Goal: Task Accomplishment & Management: Complete application form

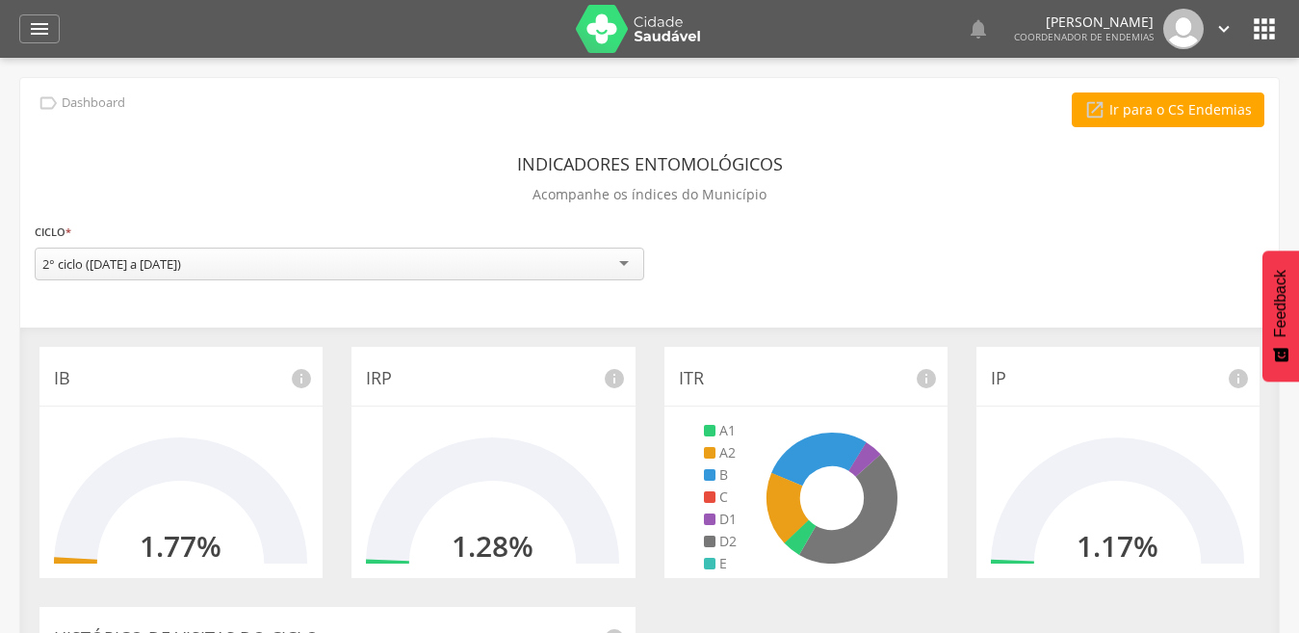
drag, startPoint x: 39, startPoint y: 19, endPoint x: 428, endPoint y: 126, distance: 403.6
click at [428, 126] on div " Ir para o CS Endemias" at bounding box center [650, 109] width 1230 height 35
click at [37, 28] on icon "" at bounding box center [39, 28] width 23 height 23
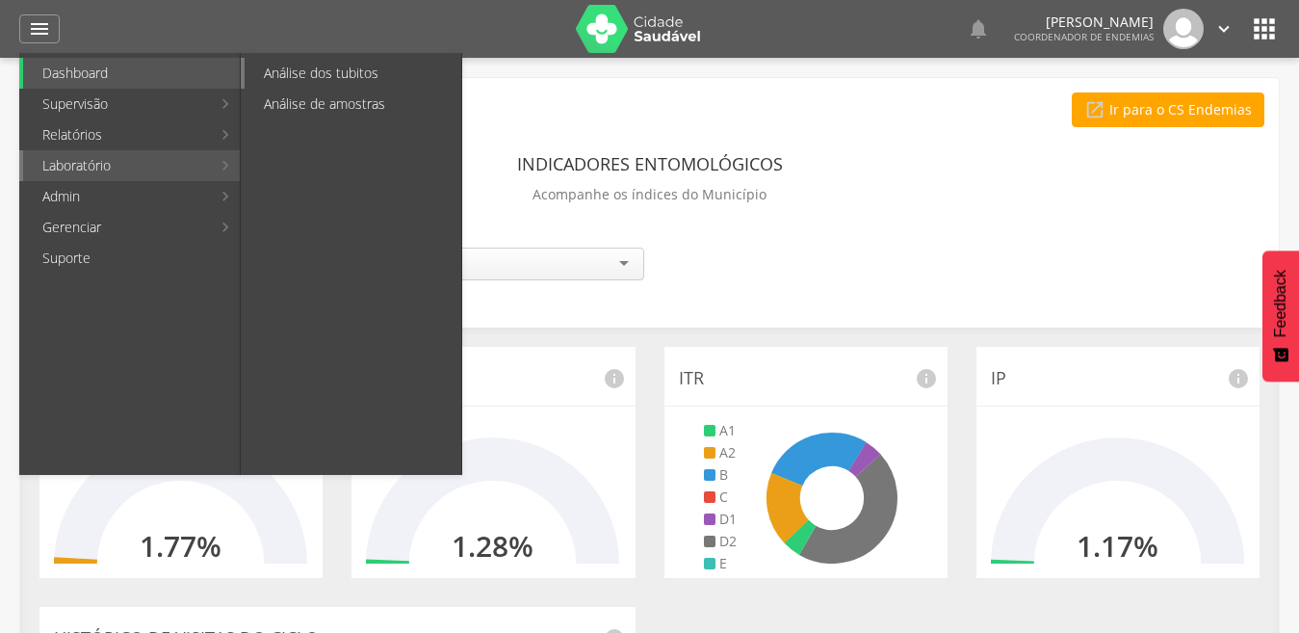
click at [350, 65] on link "Análise dos tubitos" at bounding box center [353, 73] width 217 height 31
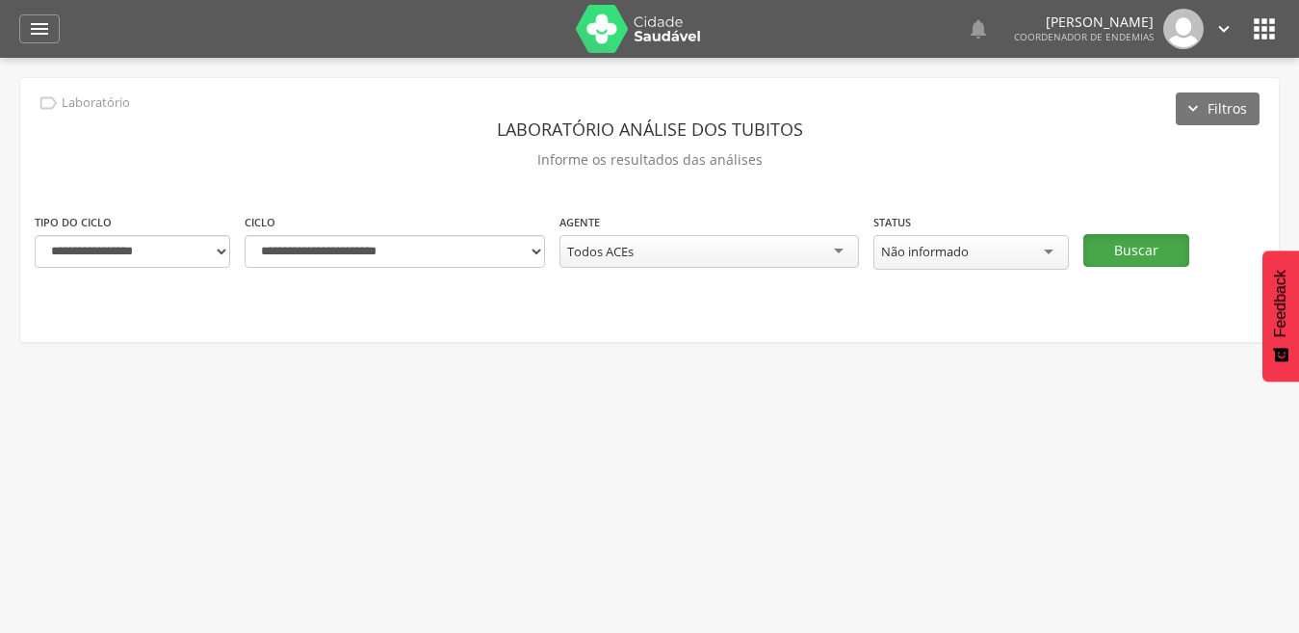
click at [1122, 259] on button "Buscar" at bounding box center [1137, 250] width 106 height 33
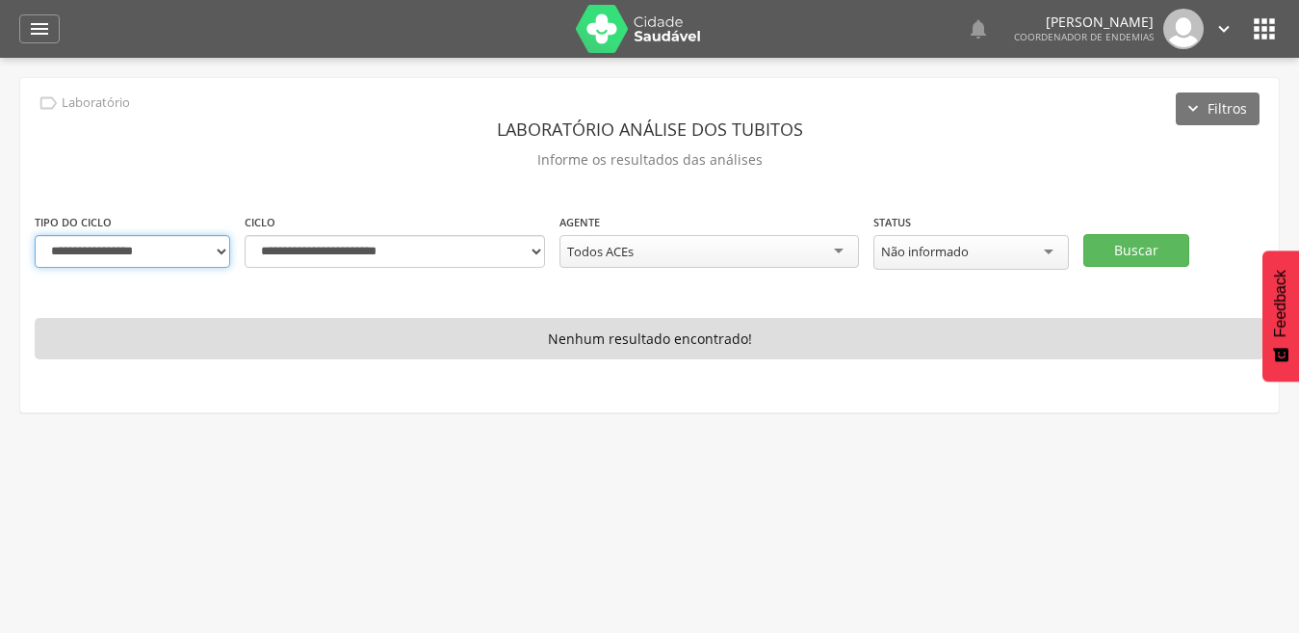
click at [222, 246] on select "**********" at bounding box center [133, 251] width 196 height 33
select select "*"
click at [35, 235] on select "**********" at bounding box center [133, 251] width 196 height 33
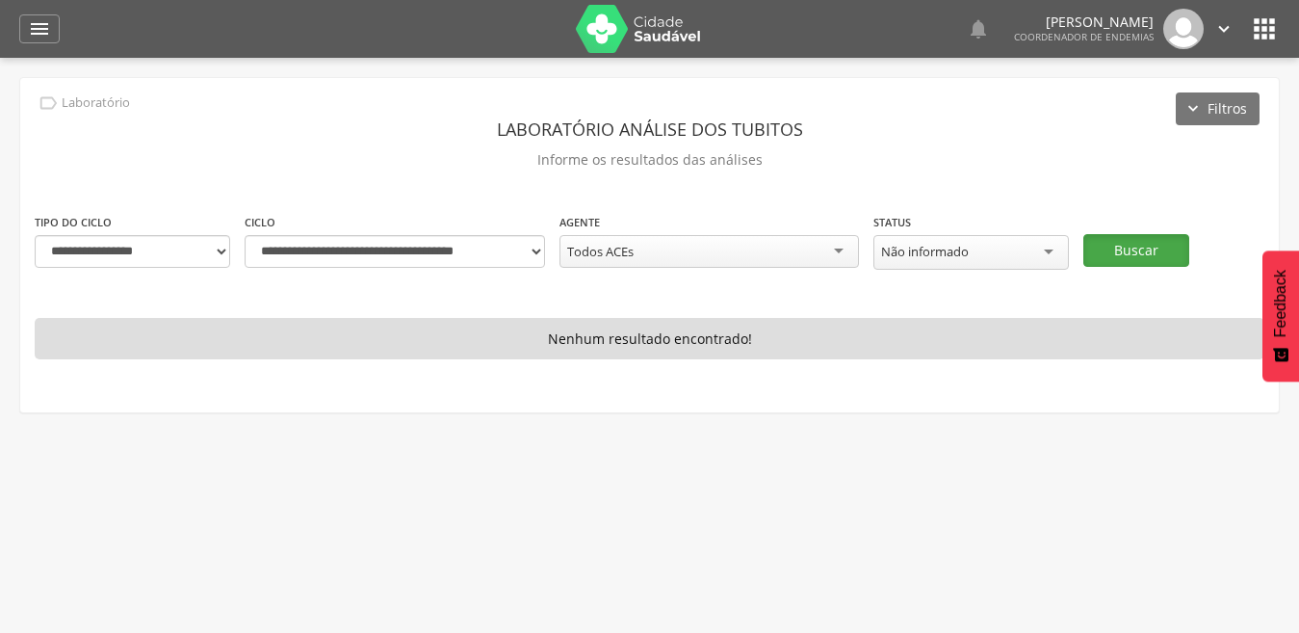
click at [1137, 259] on button "Buscar" at bounding box center [1137, 250] width 106 height 33
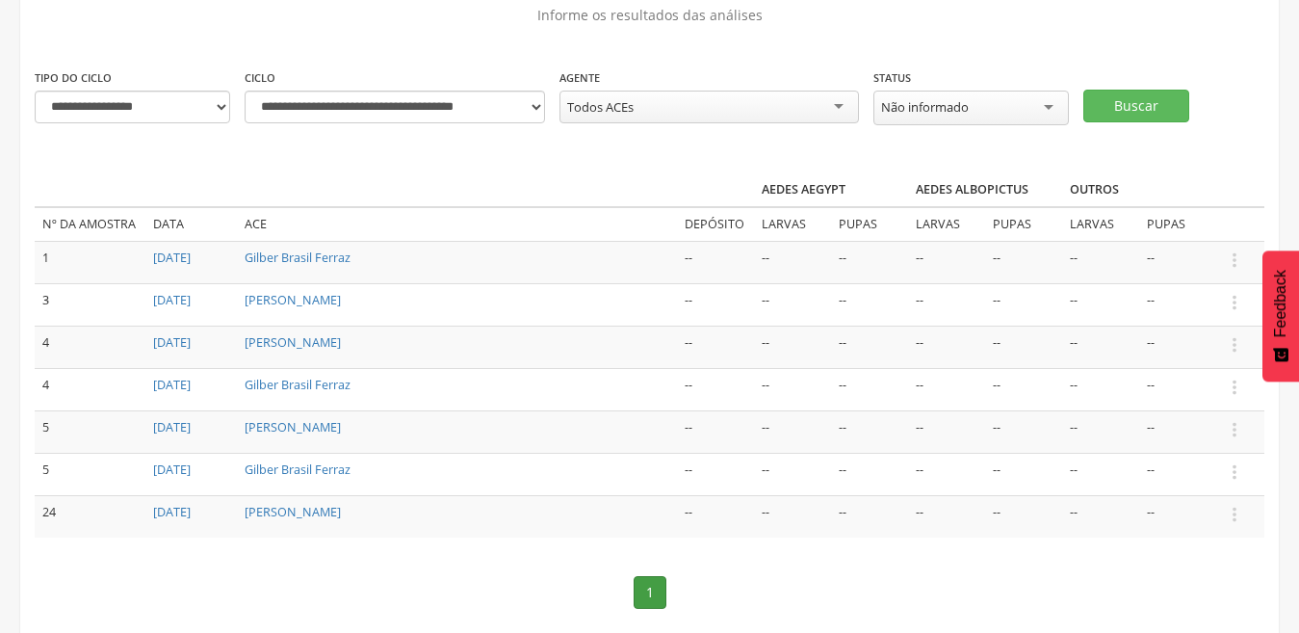
scroll to position [153, 0]
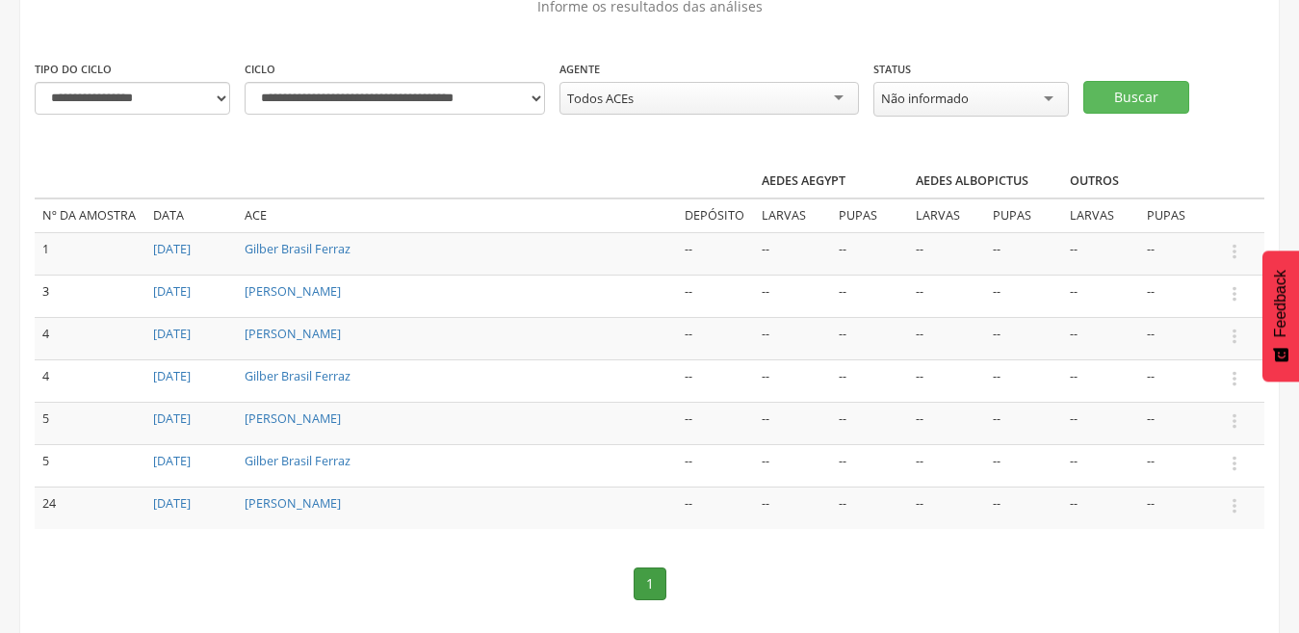
click at [1298, 482] on div " Usuários  Perfil do Usuário [PERSON_NAME] CPF: 000.000.000-00, [GEOGRAPHIC_D…" at bounding box center [649, 221] width 1299 height 633
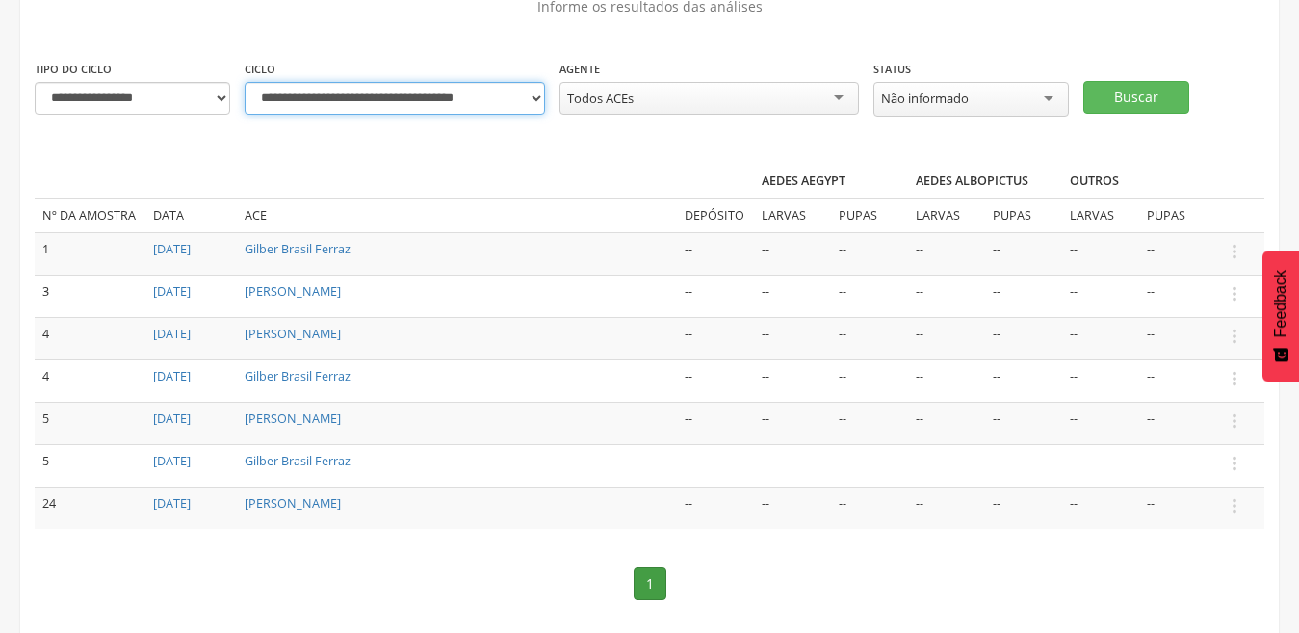
click at [533, 99] on select "**********" at bounding box center [395, 98] width 301 height 33
select select "**********"
click at [245, 82] on select "**********" at bounding box center [395, 98] width 301 height 33
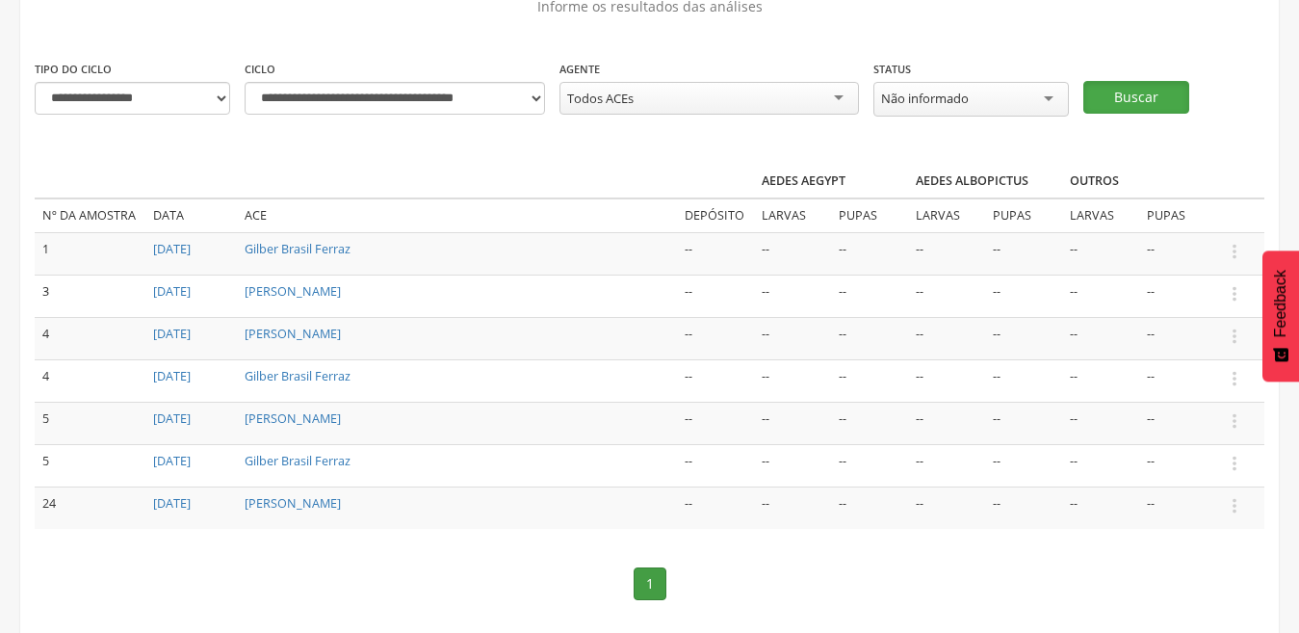
click at [1128, 90] on button "Buscar" at bounding box center [1137, 97] width 106 height 33
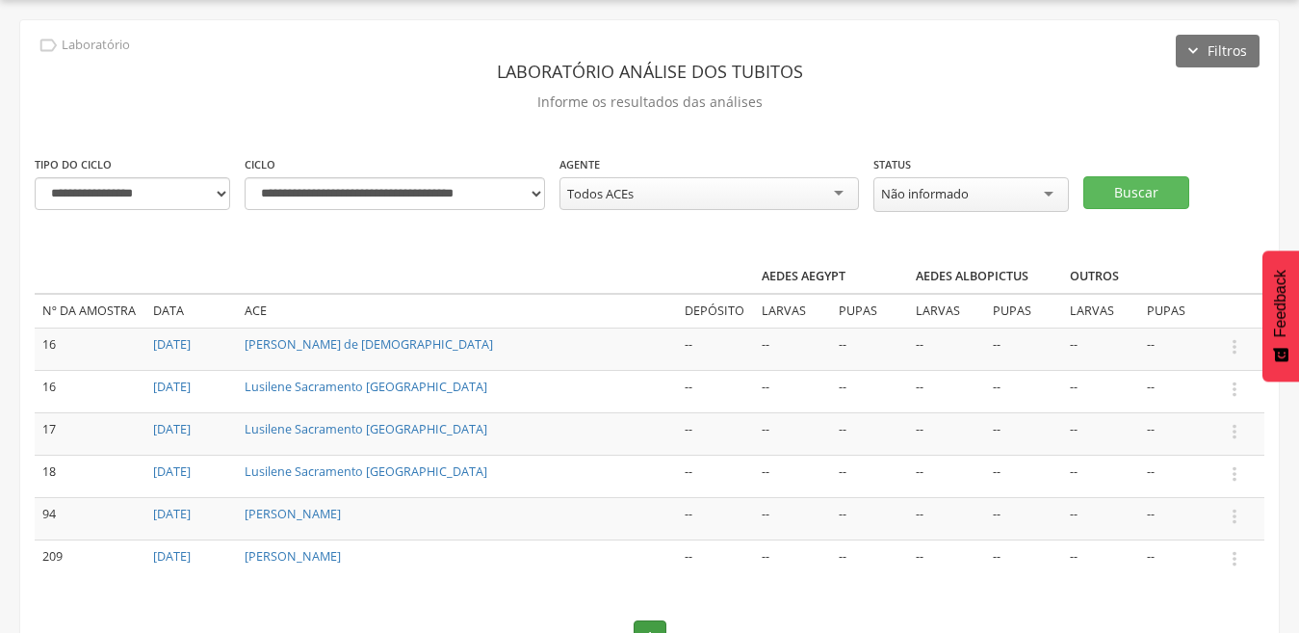
scroll to position [149, 0]
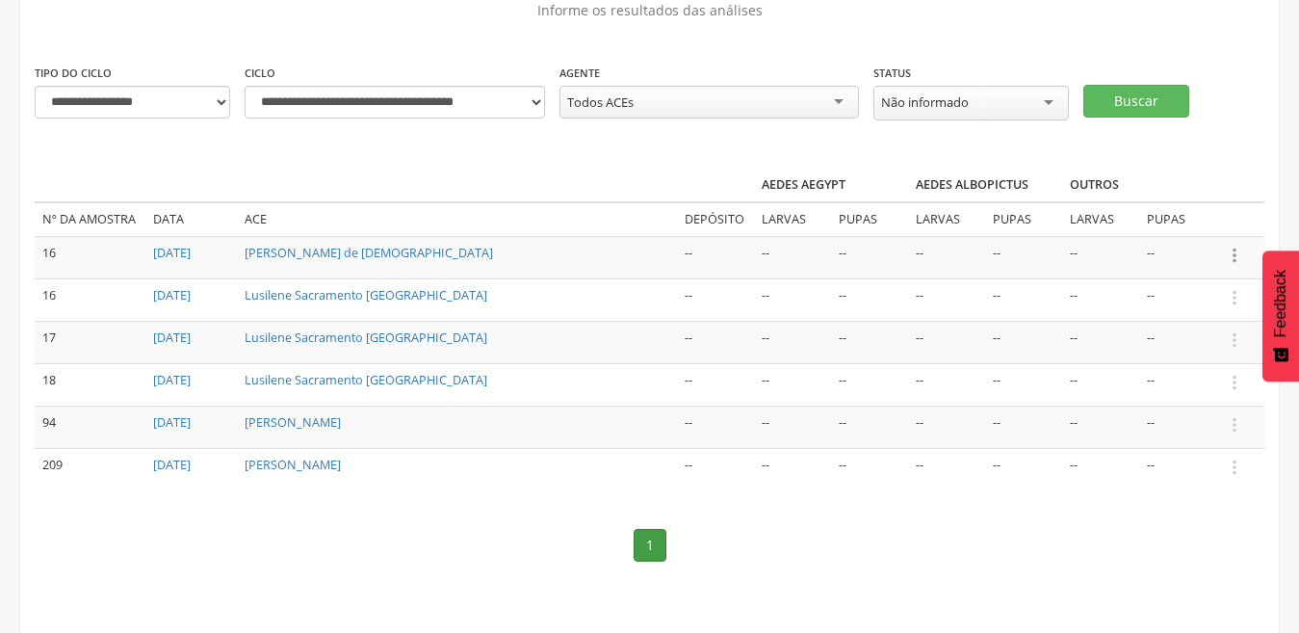
click at [1235, 258] on icon "" at bounding box center [1234, 255] width 21 height 21
click at [1188, 226] on link "Informar resultado" at bounding box center [1168, 223] width 152 height 24
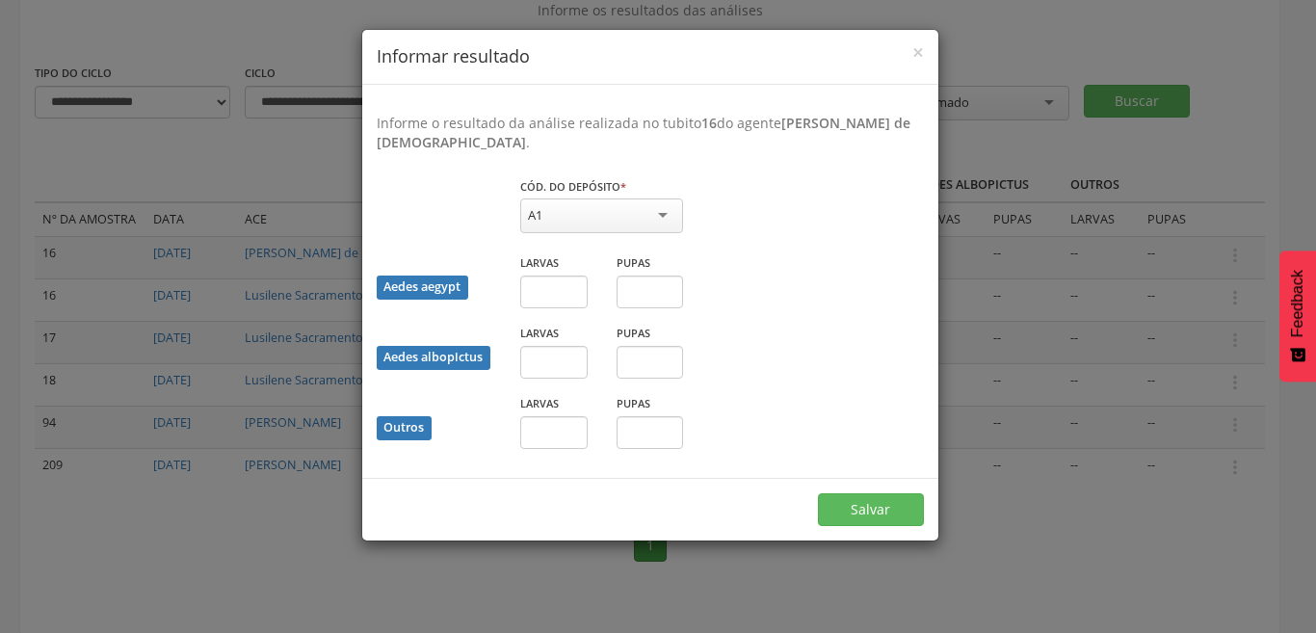
click at [663, 216] on div "A1" at bounding box center [601, 215] width 163 height 35
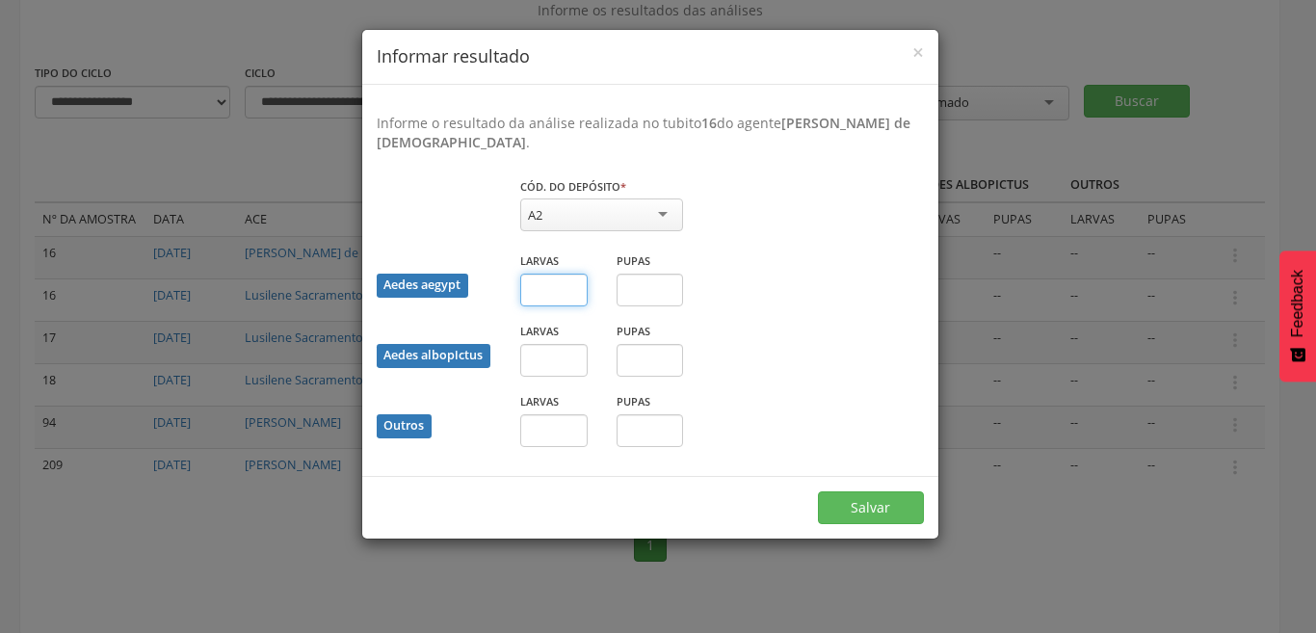
click at [558, 292] on input "text" at bounding box center [553, 290] width 67 height 33
type input "*"
click at [570, 367] on input "text" at bounding box center [553, 360] width 67 height 33
type input "*"
click at [839, 499] on button "Salvar" at bounding box center [871, 507] width 106 height 33
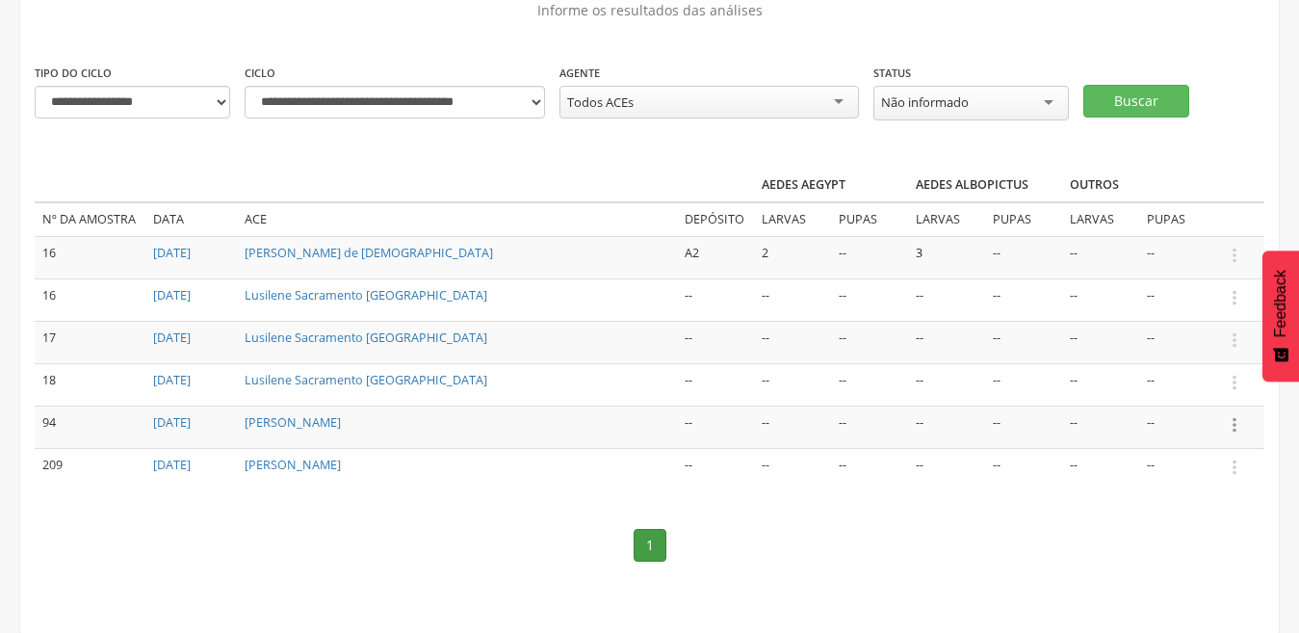
click at [1234, 427] on icon "" at bounding box center [1234, 424] width 21 height 21
click at [1191, 394] on link "Informar resultado" at bounding box center [1168, 392] width 152 height 24
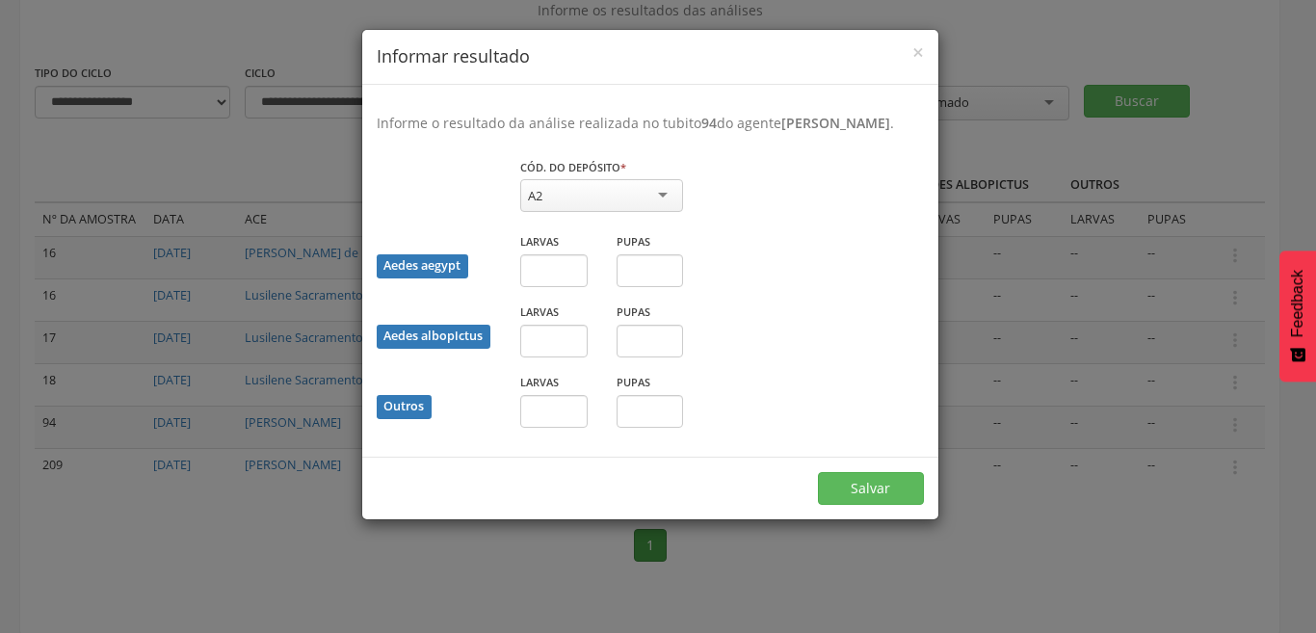
click at [658, 212] on div "A2" at bounding box center [601, 195] width 163 height 33
click at [552, 287] on input "text" at bounding box center [553, 270] width 67 height 33
type input "*"
click at [561, 357] on input "text" at bounding box center [553, 341] width 67 height 33
type input "*"
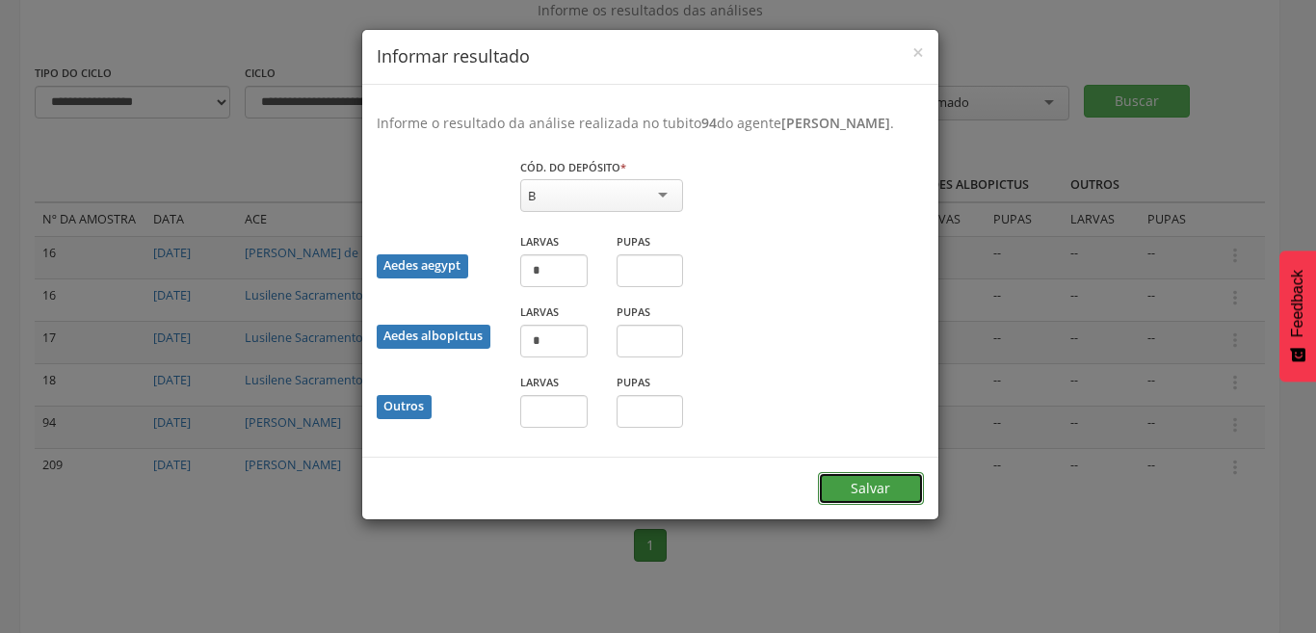
click at [864, 505] on button "Salvar" at bounding box center [871, 488] width 106 height 33
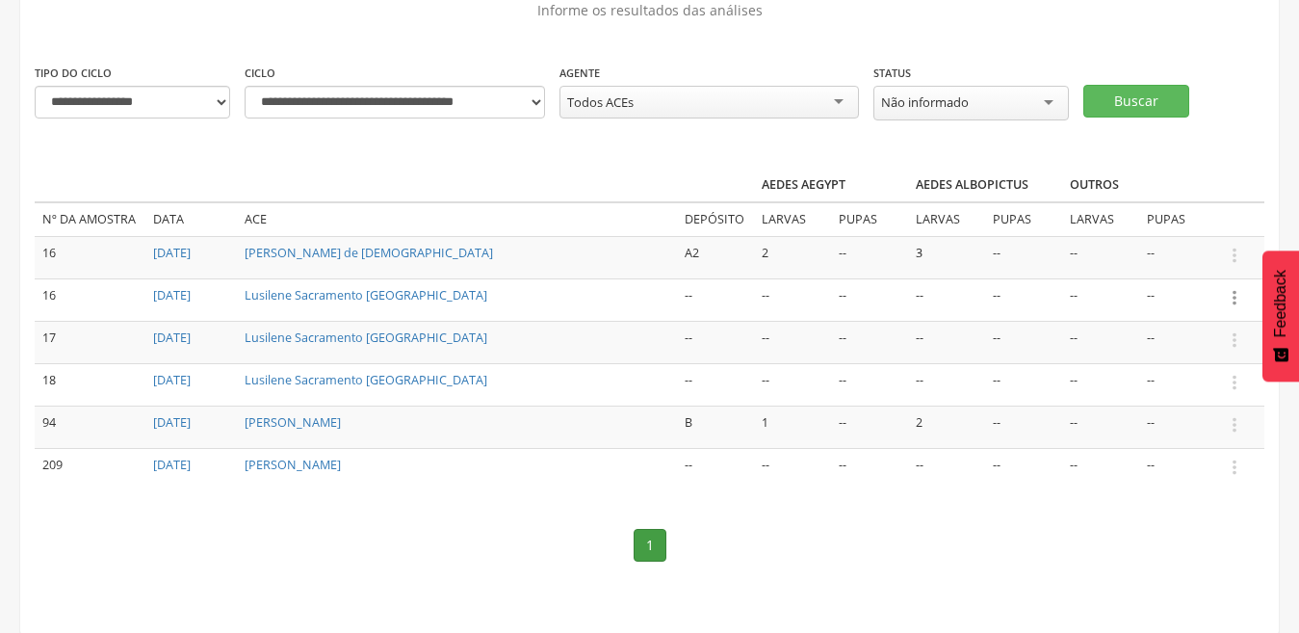
click at [1232, 293] on icon "" at bounding box center [1234, 297] width 21 height 21
click at [1171, 270] on link "Informar resultado" at bounding box center [1168, 265] width 152 height 24
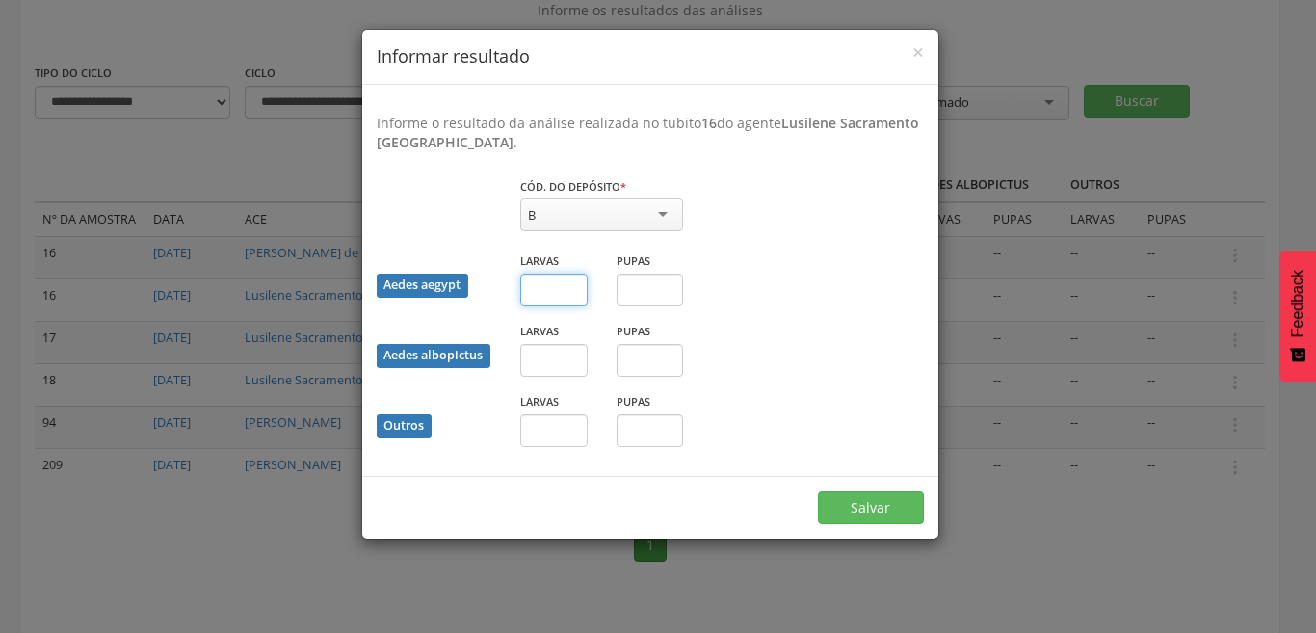
click at [569, 292] on input "text" at bounding box center [553, 290] width 67 height 33
type input "*"
click at [566, 357] on input "text" at bounding box center [553, 360] width 67 height 33
type input "*"
click at [852, 506] on button "Salvar" at bounding box center [871, 507] width 106 height 33
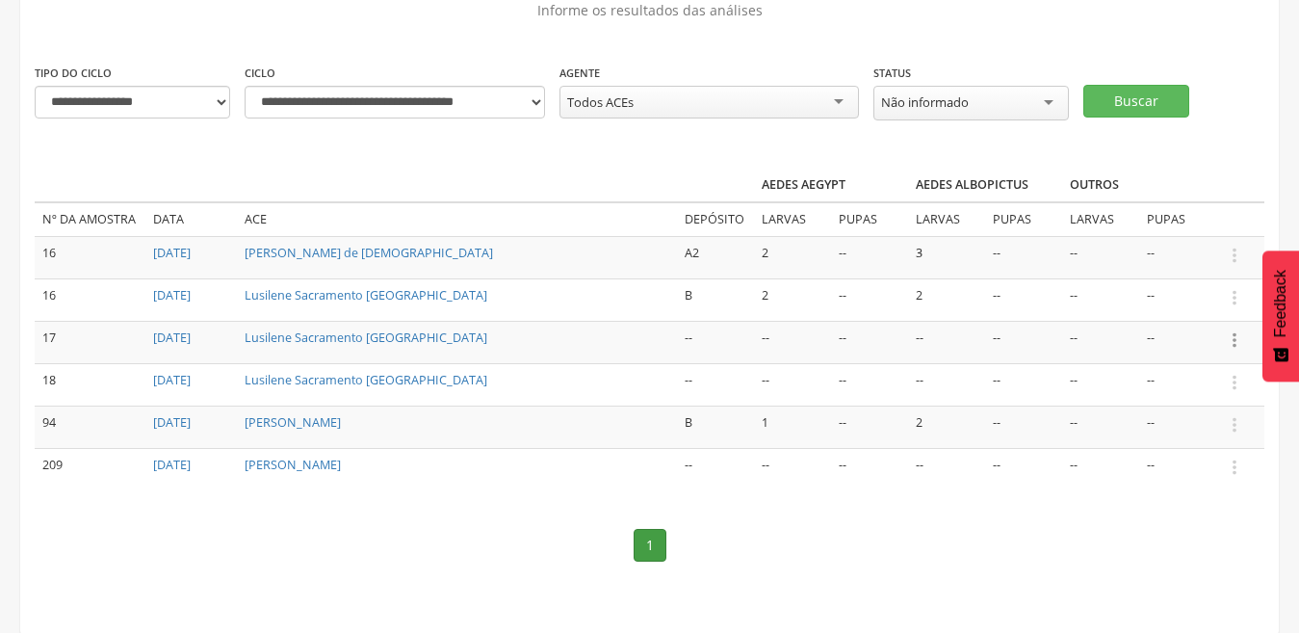
click at [1231, 338] on icon "" at bounding box center [1234, 339] width 21 height 21
click at [1171, 302] on link "Informar resultado" at bounding box center [1168, 308] width 152 height 24
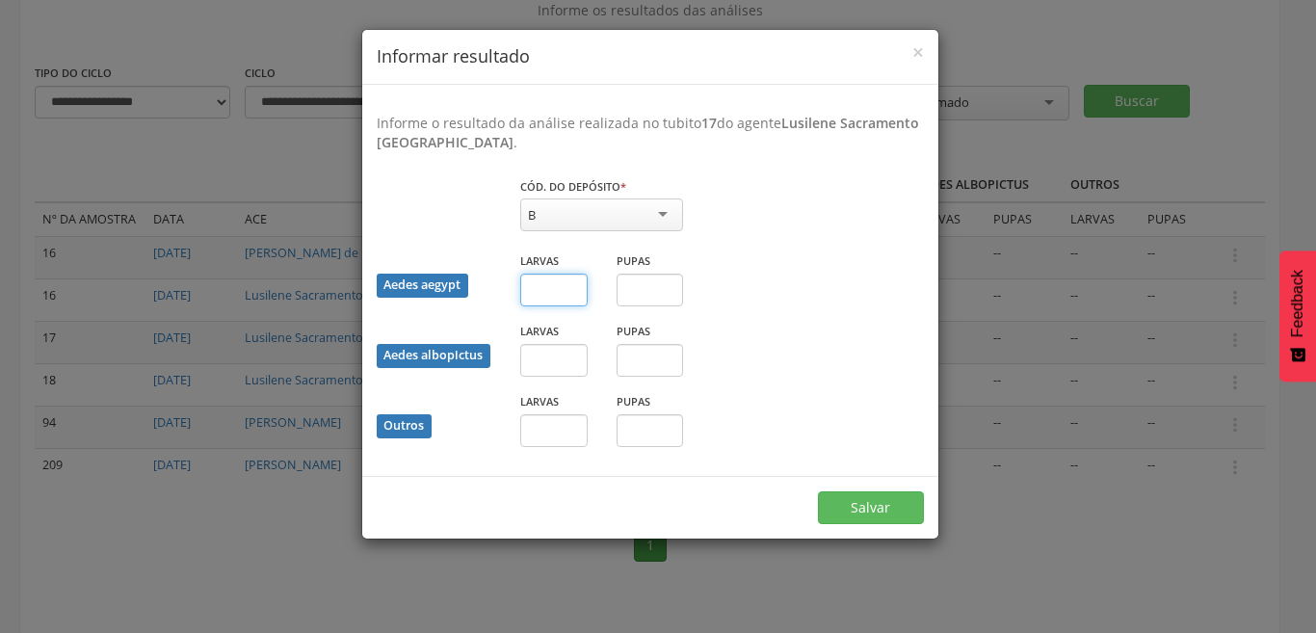
click at [570, 299] on input "text" at bounding box center [553, 290] width 67 height 33
type input "*"
click at [563, 371] on input "text" at bounding box center [553, 360] width 67 height 33
type input "*"
click at [890, 510] on button "Salvar" at bounding box center [871, 507] width 106 height 33
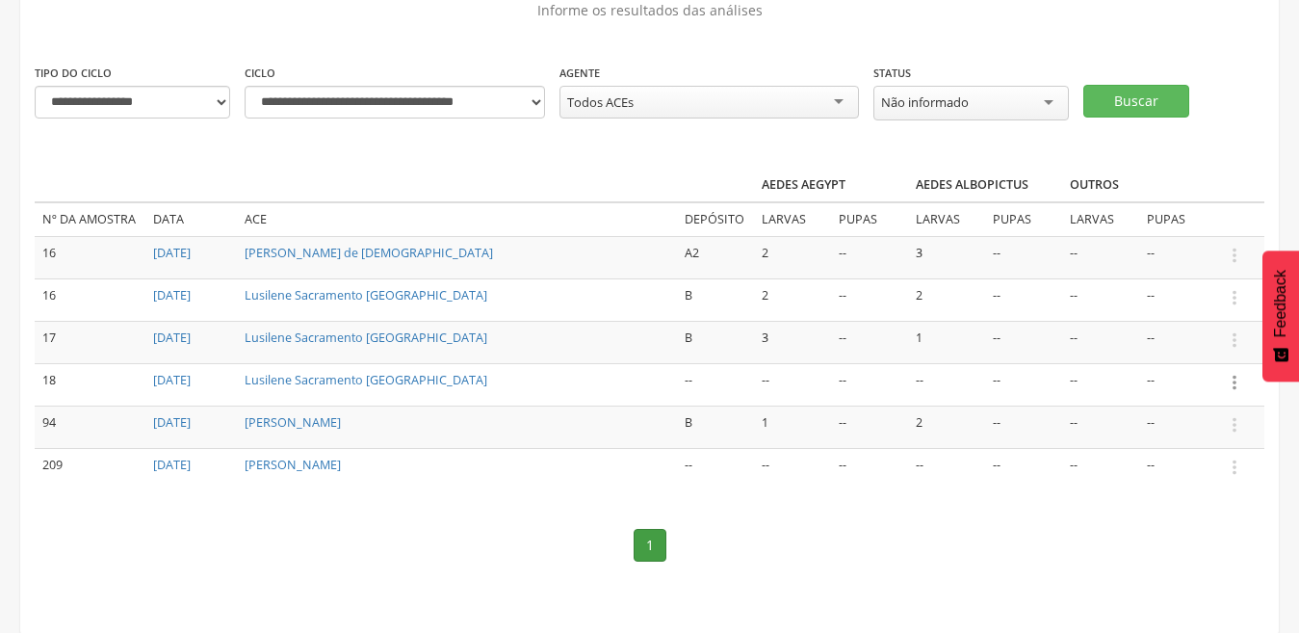
click at [1232, 380] on icon "" at bounding box center [1234, 382] width 21 height 21
click at [1181, 348] on link "Informar resultado" at bounding box center [1168, 350] width 152 height 24
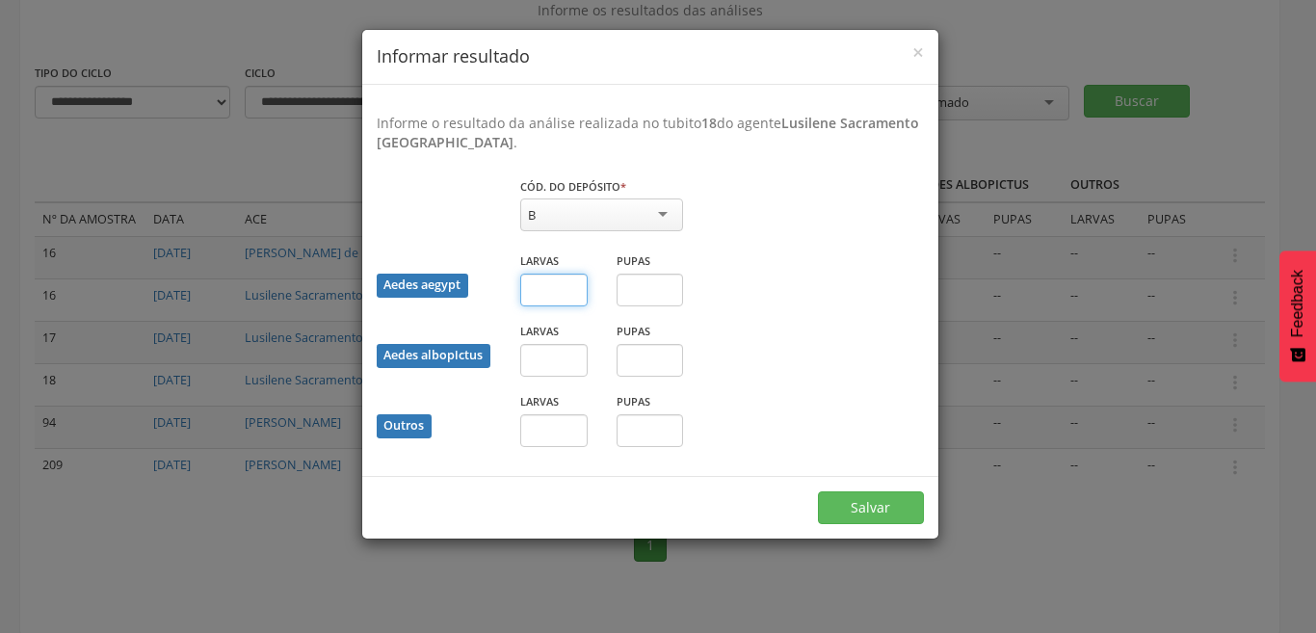
click at [551, 293] on input "text" at bounding box center [553, 290] width 67 height 33
type input "*"
click at [668, 294] on input "text" at bounding box center [649, 290] width 67 height 33
type input "*"
click at [536, 358] on input "text" at bounding box center [553, 360] width 67 height 33
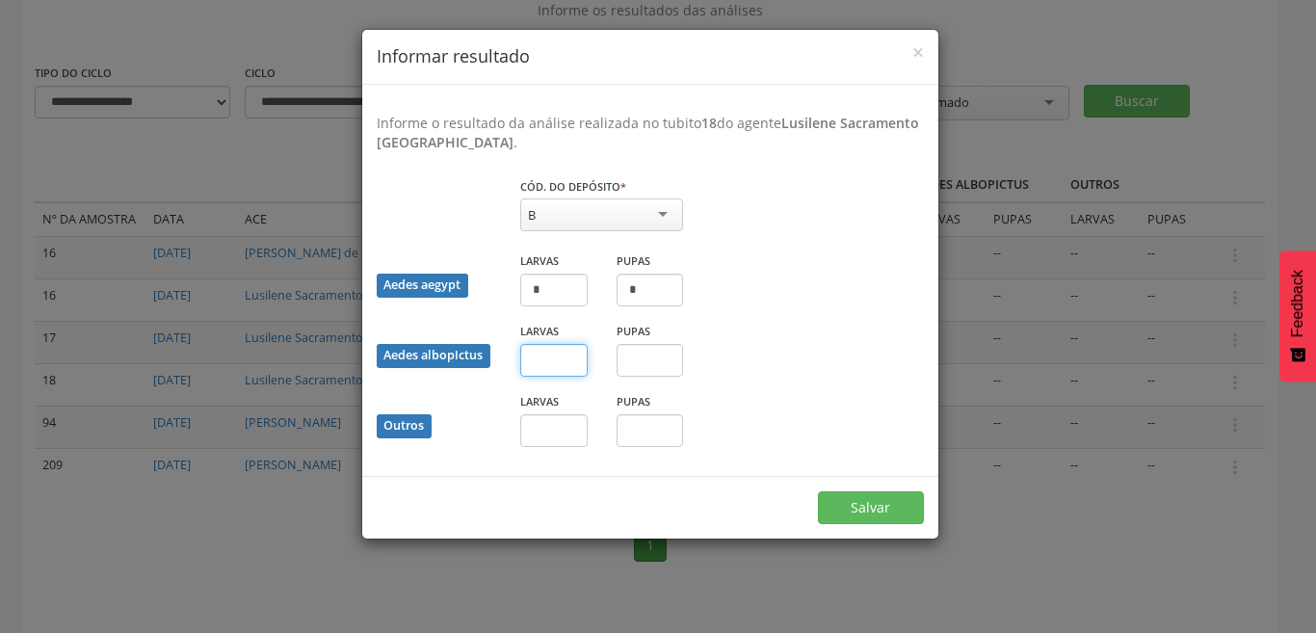
type input "*"
click at [875, 503] on button "Salvar" at bounding box center [871, 507] width 106 height 33
